Goal: Check status

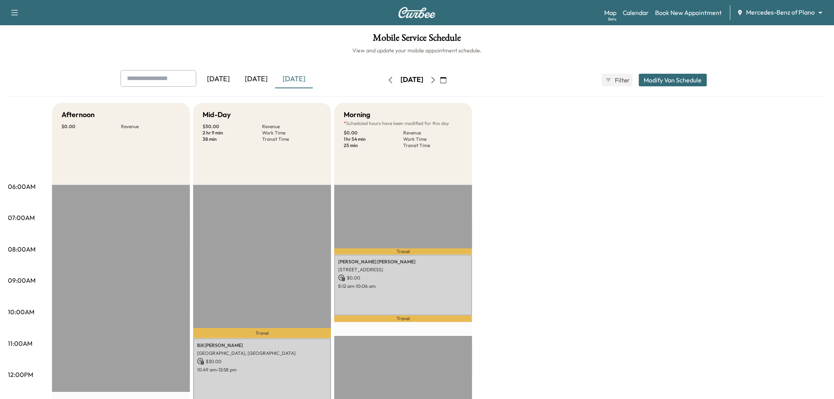
click at [567, 149] on div "Afternoon $ 0.00 Revenue EST Start Mid-Day $ 30.00 Revenue 2 hr 9 min Work Time…" at bounding box center [439, 398] width 774 height 591
click at [248, 79] on div "[DATE]" at bounding box center [256, 79] width 38 height 18
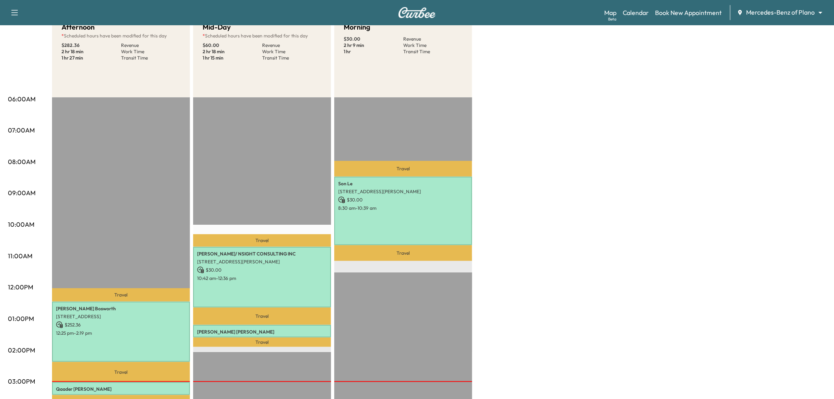
scroll to position [131, 0]
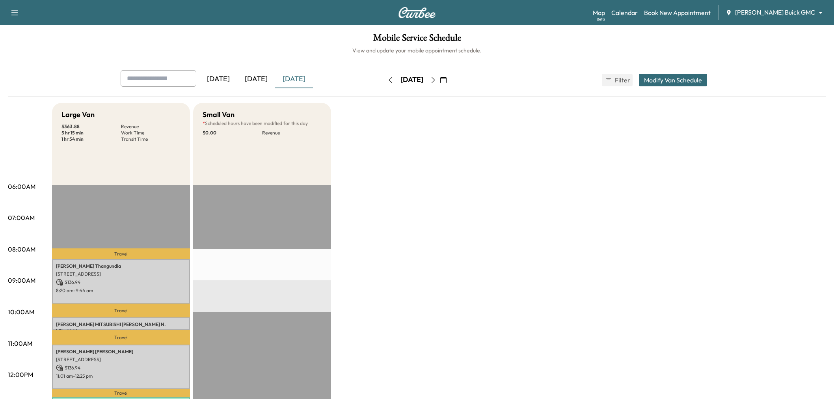
scroll to position [175, 0]
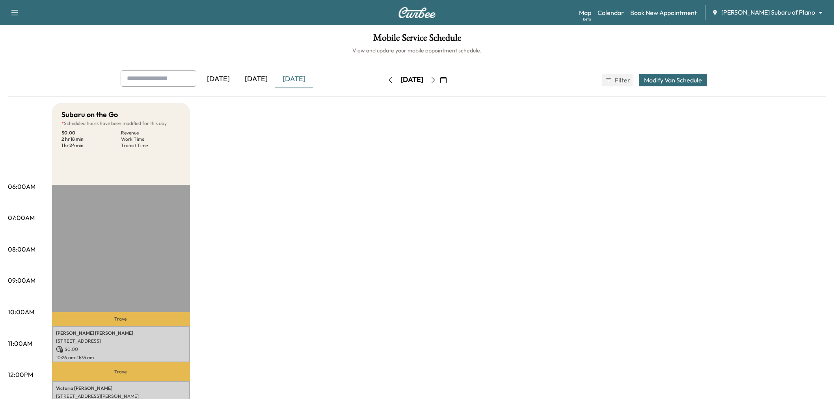
scroll to position [44, 0]
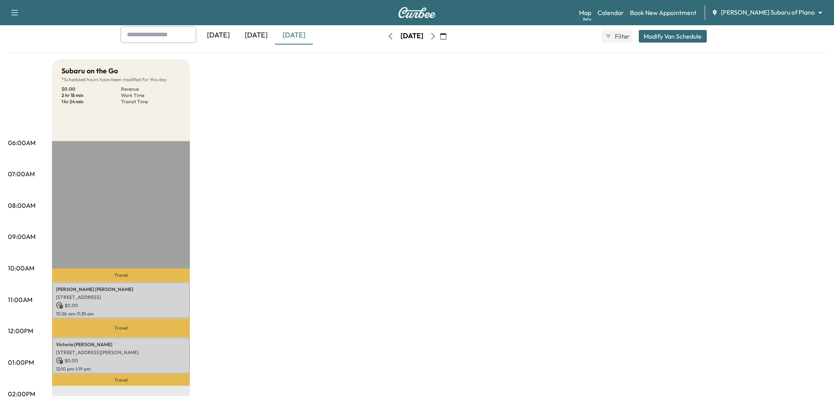
click at [309, 158] on div "Subaru on the Go * Scheduled hours have been modified for this day $ 0.00 Reven…" at bounding box center [439, 354] width 774 height 591
click at [344, 190] on div "Subaru on the Go * Scheduled hours have been modified for this day $ 0.00 Reven…" at bounding box center [439, 354] width 774 height 591
